Goal: Task Accomplishment & Management: Use online tool/utility

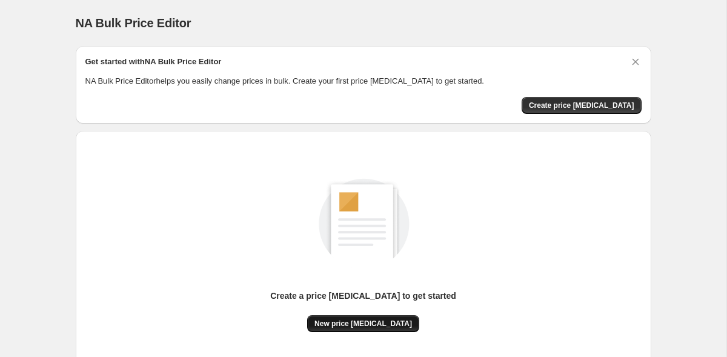
click at [368, 322] on span "New price [MEDICAL_DATA]" at bounding box center [363, 324] width 98 height 10
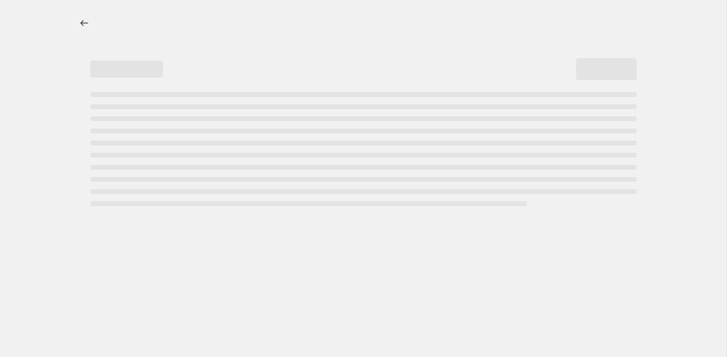
select select "percentage"
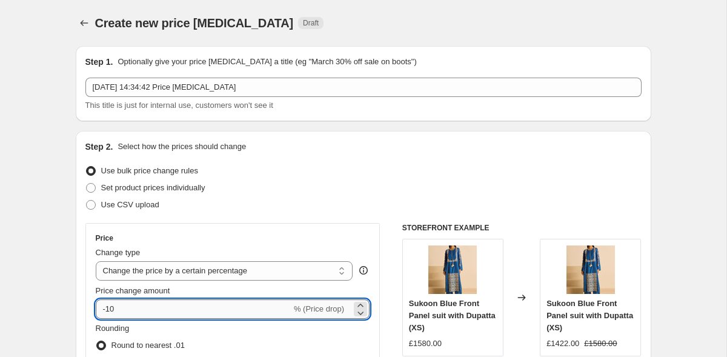
click at [133, 305] on input "-10" at bounding box center [194, 308] width 196 height 19
type input "-1"
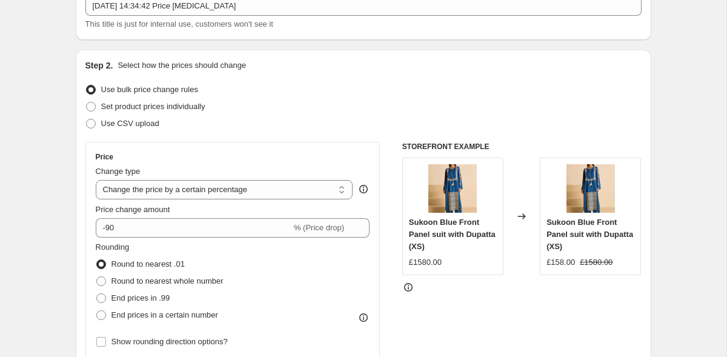
scroll to position [90, 0]
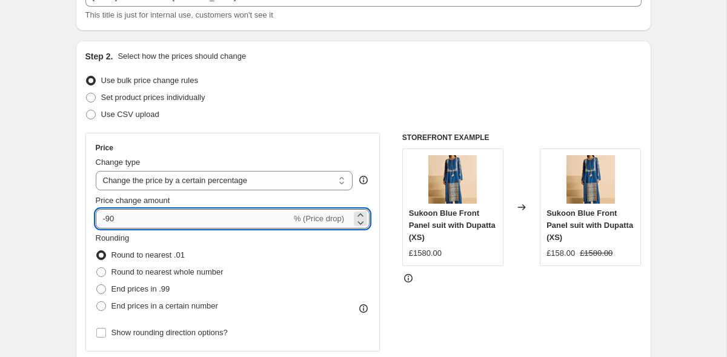
click at [110, 222] on input "-90" at bounding box center [194, 218] width 196 height 19
type input "-98"
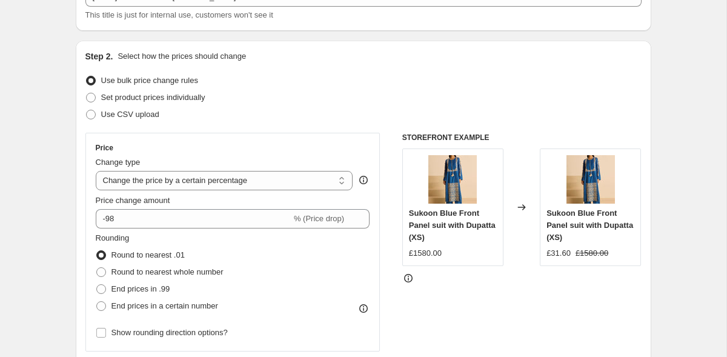
click at [128, 285] on span "End prices in .99" at bounding box center [140, 288] width 59 height 9
click at [97, 285] on input "End prices in .99" at bounding box center [96, 284] width 1 height 1
radio input "true"
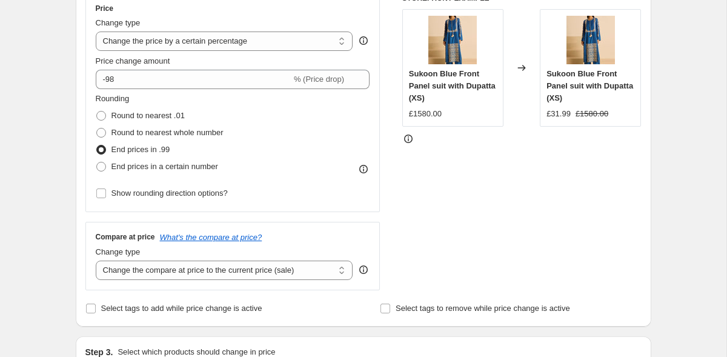
scroll to position [232, 0]
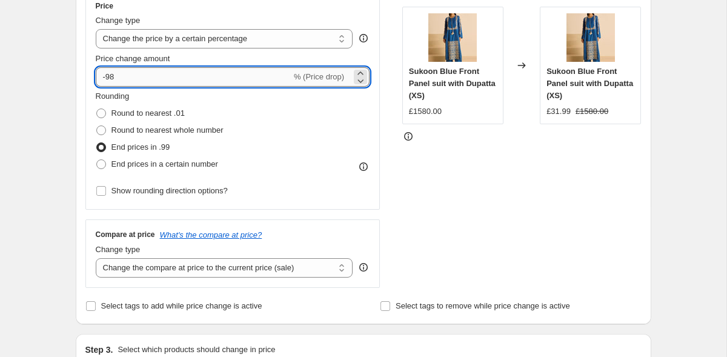
click at [138, 79] on input "-98" at bounding box center [194, 76] width 196 height 19
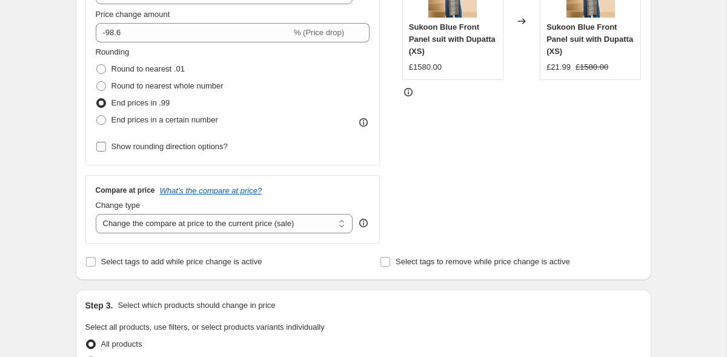
scroll to position [273, 0]
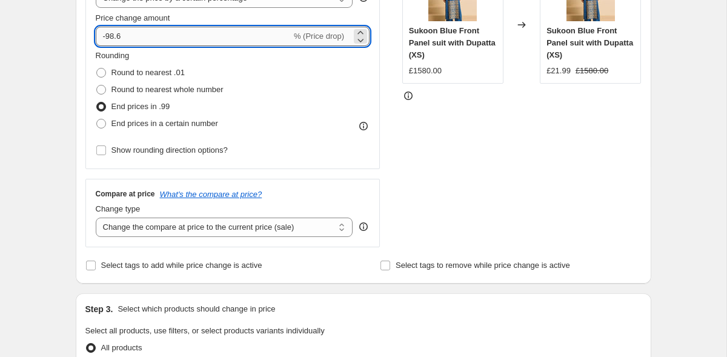
click at [124, 34] on input "-98.6" at bounding box center [194, 36] width 196 height 19
type input "-98"
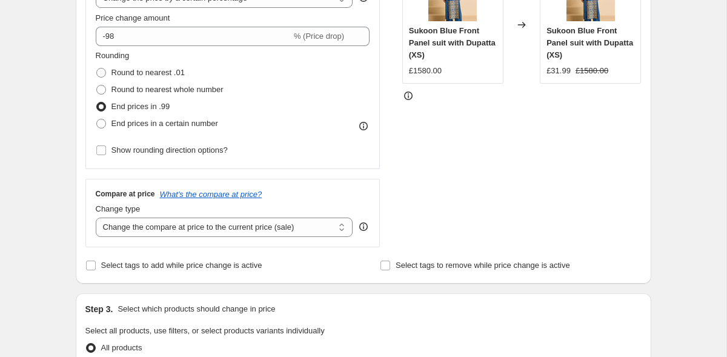
click at [39, 118] on div "Create new price change job. This page is ready Create new price change job Dra…" at bounding box center [363, 332] width 726 height 1211
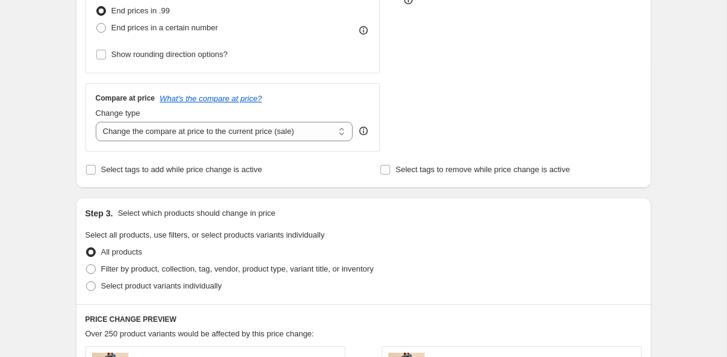
scroll to position [370, 0]
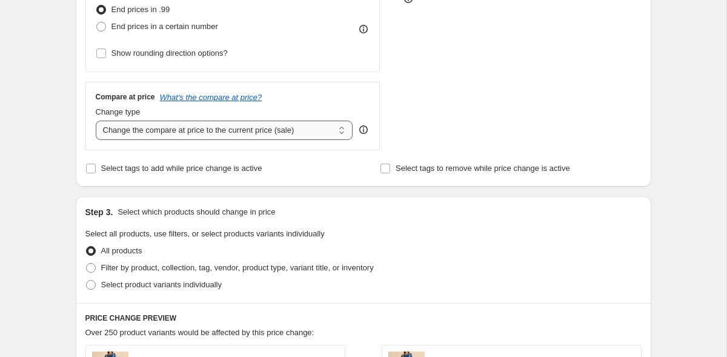
click at [260, 124] on select "Change the compare at price to the current price (sale) Change the compare at p…" at bounding box center [224, 130] width 257 height 19
select select "remove"
click at [49, 220] on div "Create new price change job. This page is ready Create new price change job Dra…" at bounding box center [363, 235] width 726 height 1211
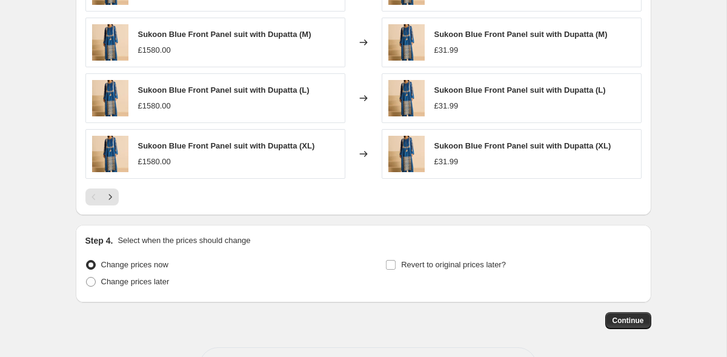
scroll to position [854, 0]
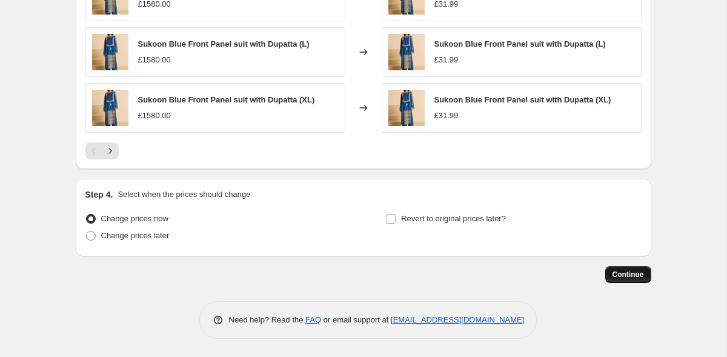
click at [622, 277] on span "Continue" at bounding box center [627, 275] width 31 height 10
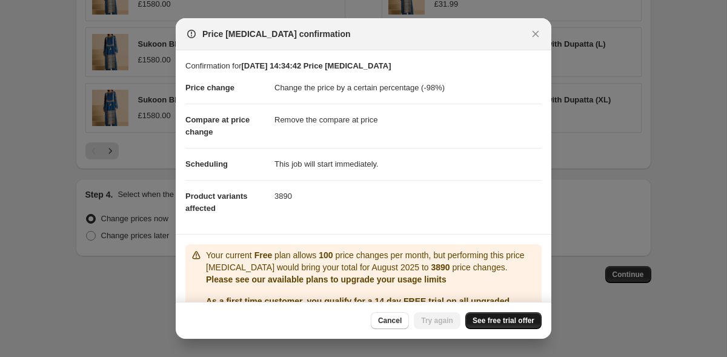
click at [479, 321] on span "See free trial offer" at bounding box center [503, 321] width 62 height 10
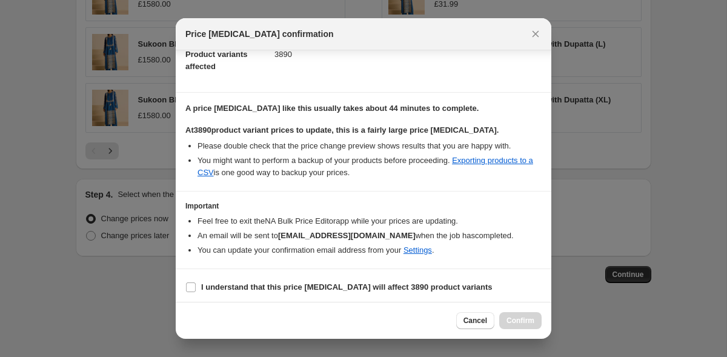
scroll to position [145, 0]
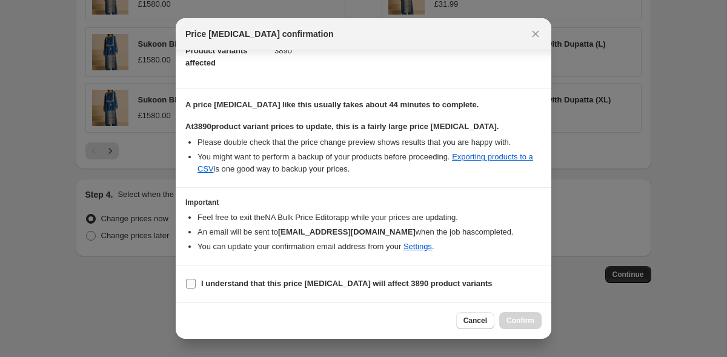
click at [339, 289] on span "I understand that this price change job will affect 3890 product variants" at bounding box center [346, 283] width 291 height 12
click at [196, 288] on input "I understand that this price change job will affect 3890 product variants" at bounding box center [191, 284] width 10 height 10
checkbox input "true"
click at [526, 322] on span "Confirm" at bounding box center [520, 321] width 28 height 10
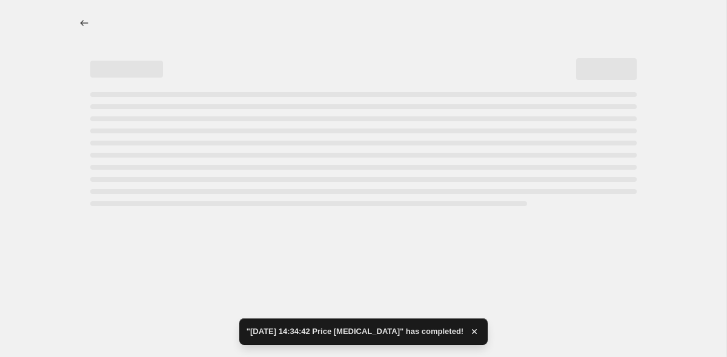
select select "percentage"
select select "remove"
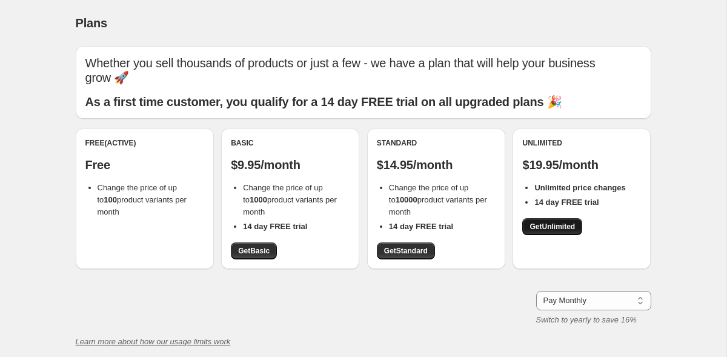
click at [557, 222] on span "Get Unlimited" at bounding box center [551, 227] width 45 height 10
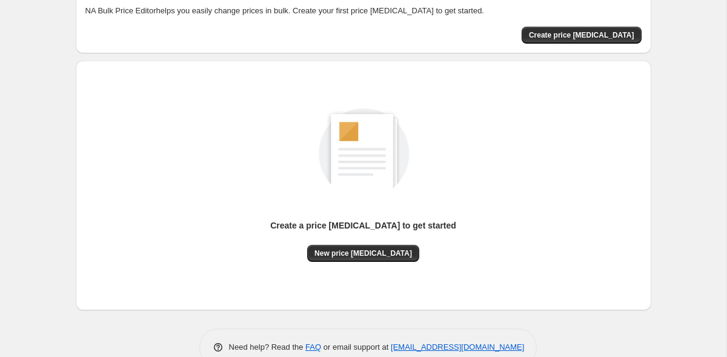
scroll to position [97, 0]
